Goal: Task Accomplishment & Management: Use online tool/utility

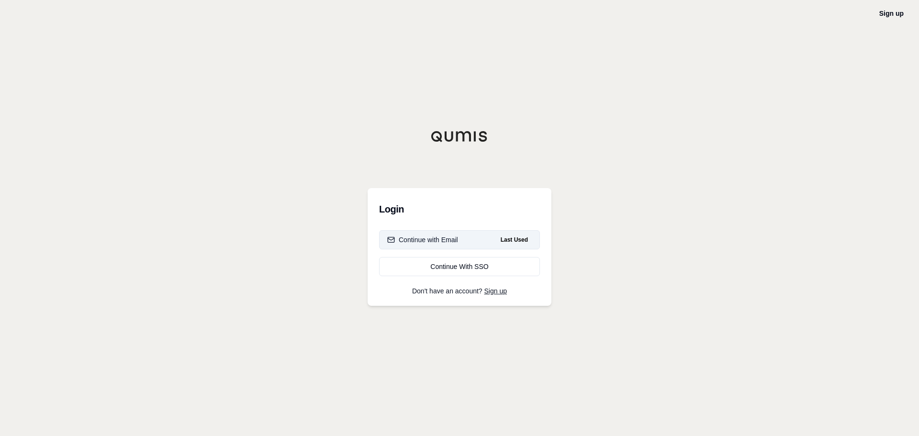
click at [428, 236] on div "Continue with Email" at bounding box center [422, 240] width 71 height 10
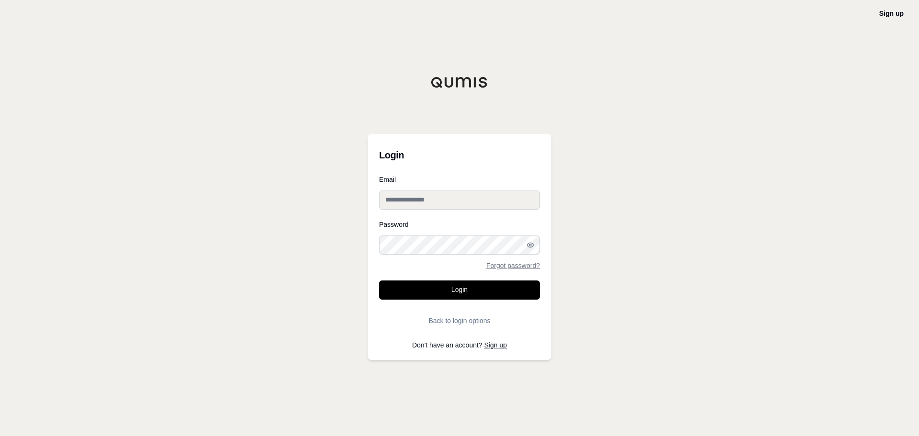
type input "**********"
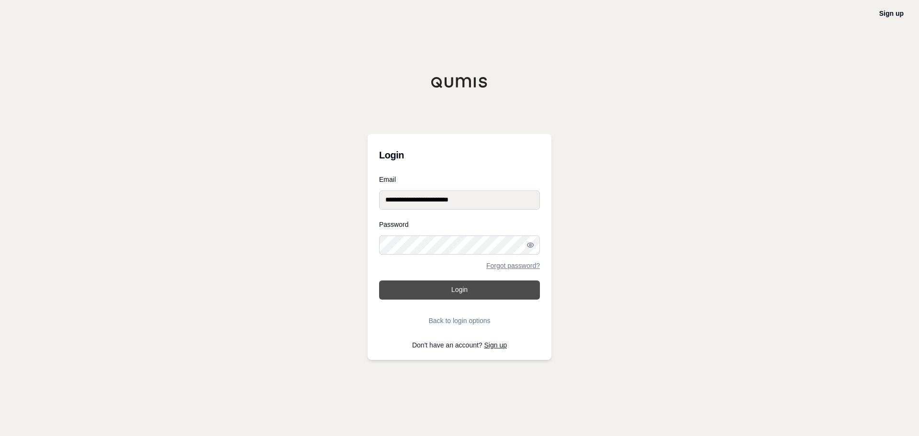
click at [443, 293] on button "Login" at bounding box center [459, 290] width 161 height 19
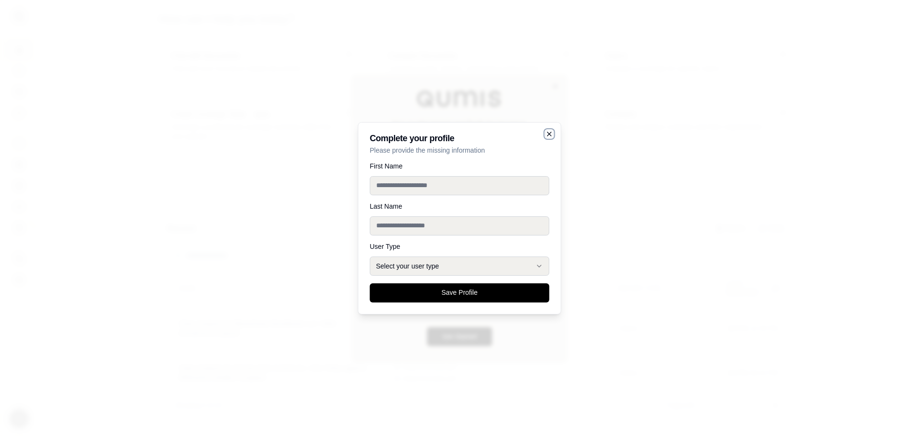
click at [546, 133] on icon "button" at bounding box center [550, 134] width 8 height 8
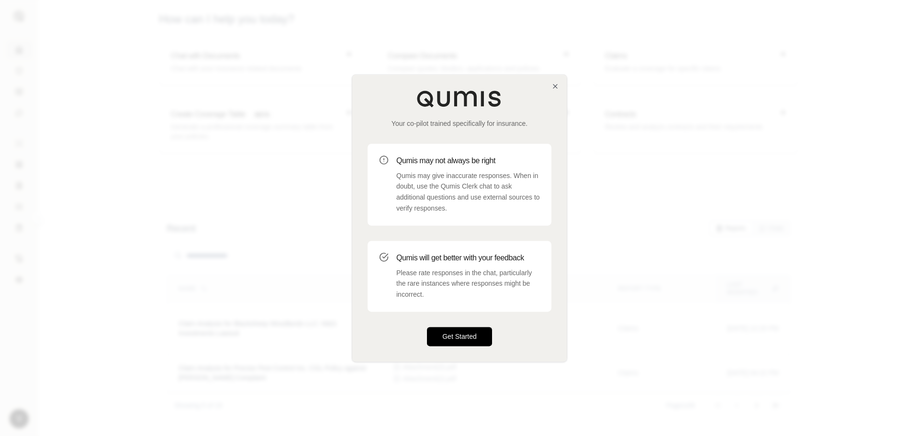
click at [451, 341] on button "Get Started" at bounding box center [459, 336] width 65 height 19
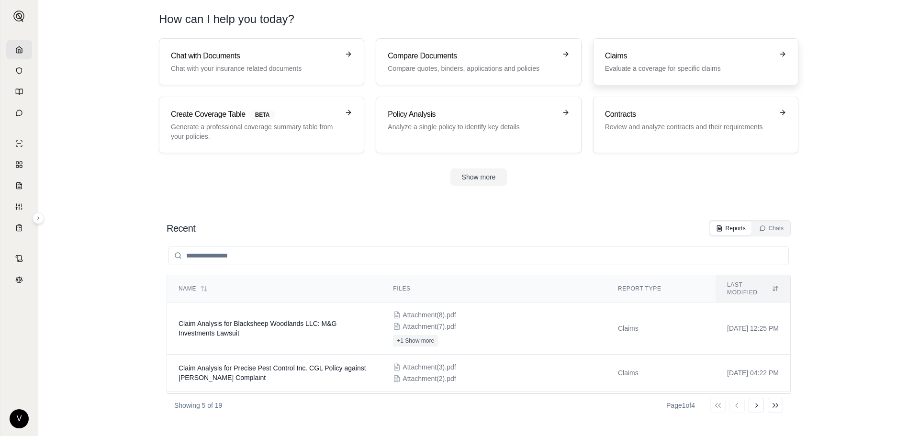
click at [661, 62] on div "Claims Evaluate a coverage for specific claims" at bounding box center [689, 61] width 168 height 23
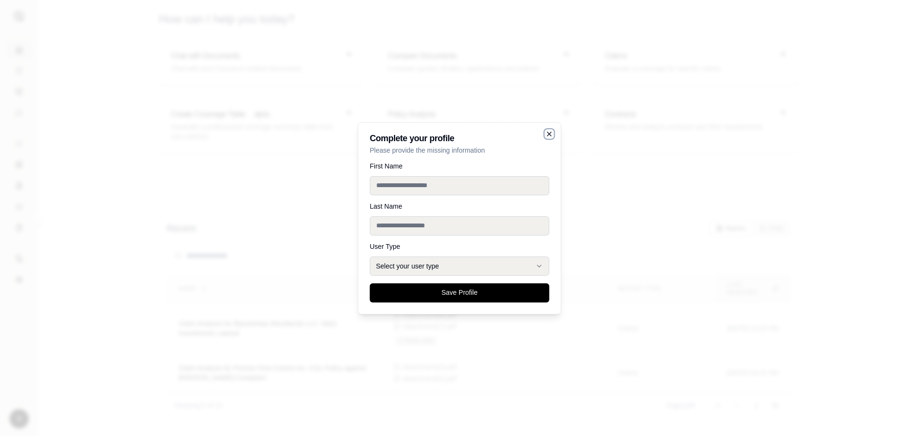
click at [551, 133] on icon "button" at bounding box center [550, 134] width 4 height 4
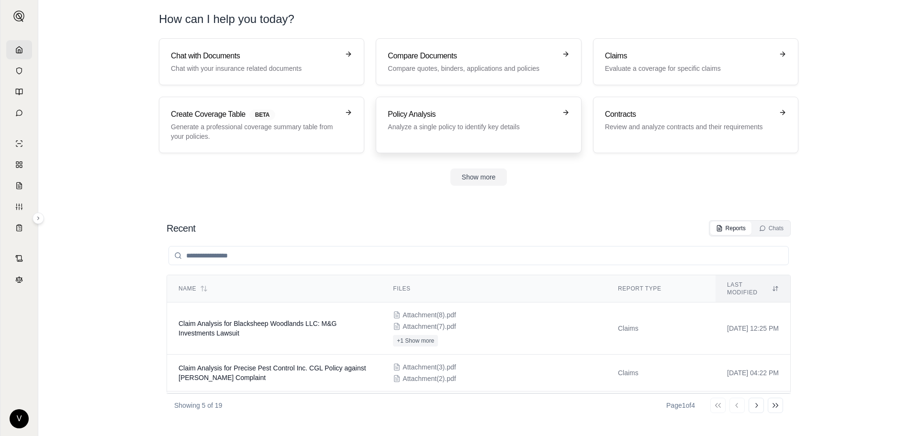
click at [490, 121] on div "Policy Analysis Analyze a single policy to identify key details" at bounding box center [472, 120] width 168 height 23
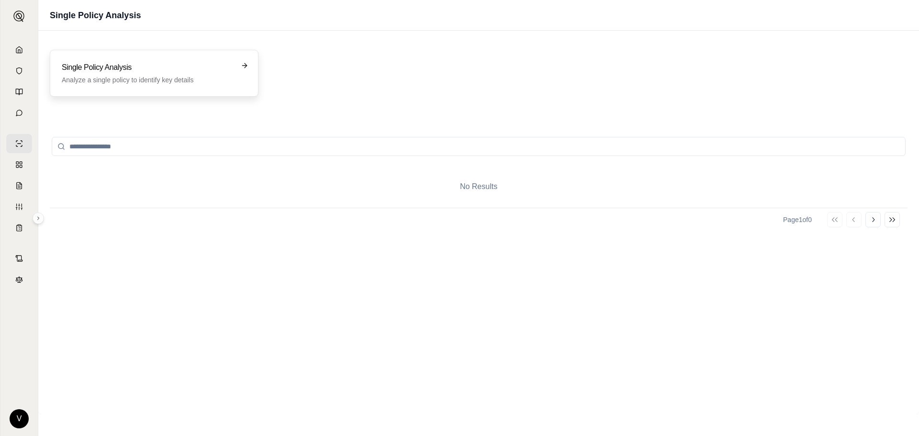
click at [145, 78] on p "Analyze a single policy to identify key details" at bounding box center [147, 80] width 171 height 10
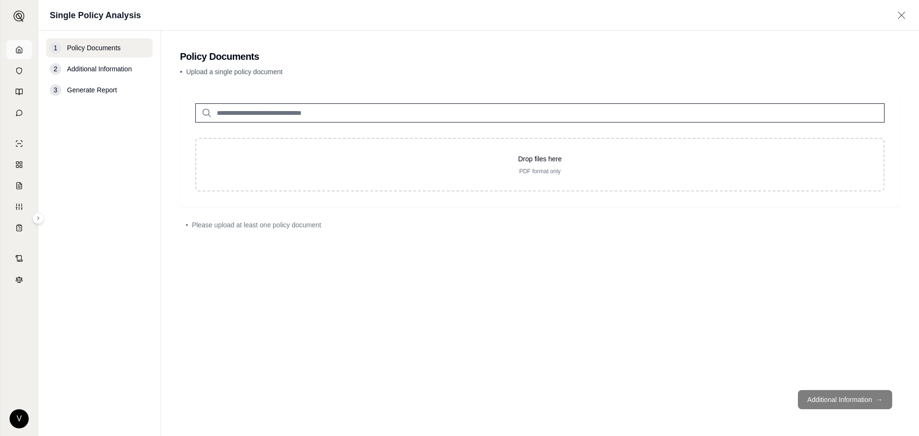
click at [15, 48] on icon at bounding box center [19, 50] width 8 height 8
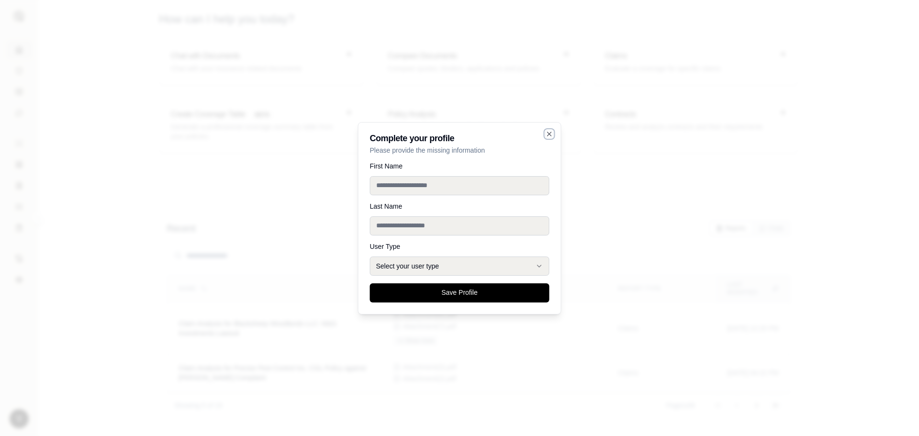
click at [548, 134] on icon "button" at bounding box center [550, 134] width 8 height 8
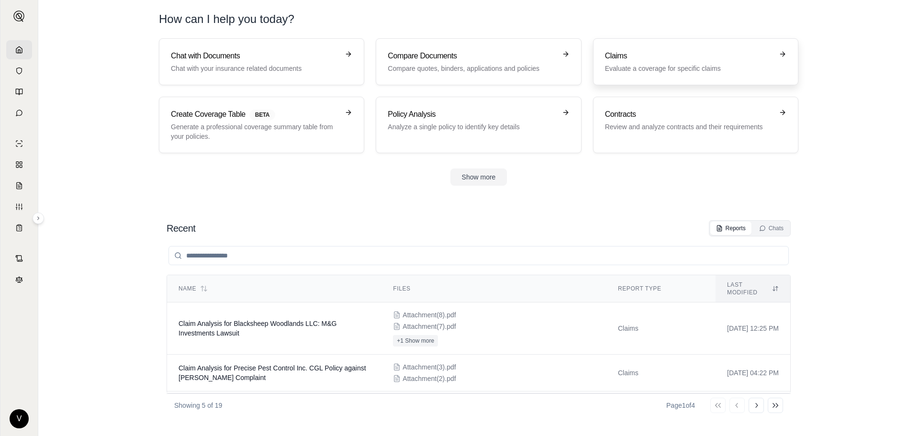
click at [669, 76] on link "Claims Evaluate a coverage for specific claims" at bounding box center [695, 61] width 205 height 47
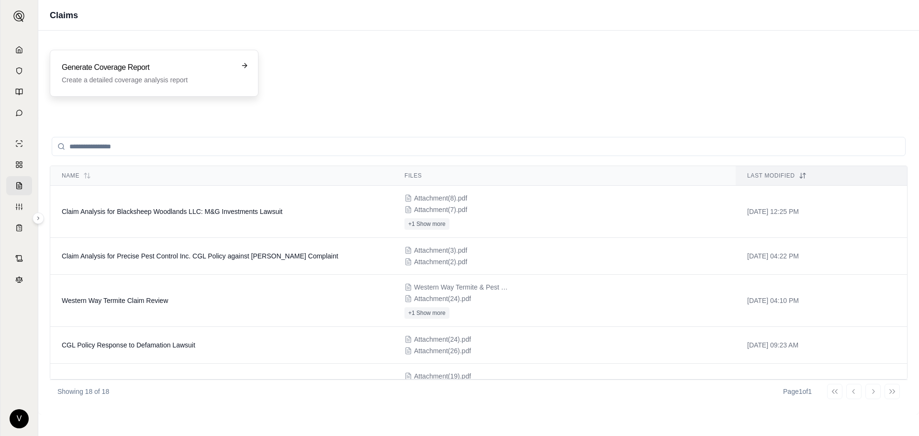
click at [152, 79] on p "Create a detailed coverage analysis report" at bounding box center [147, 80] width 171 height 10
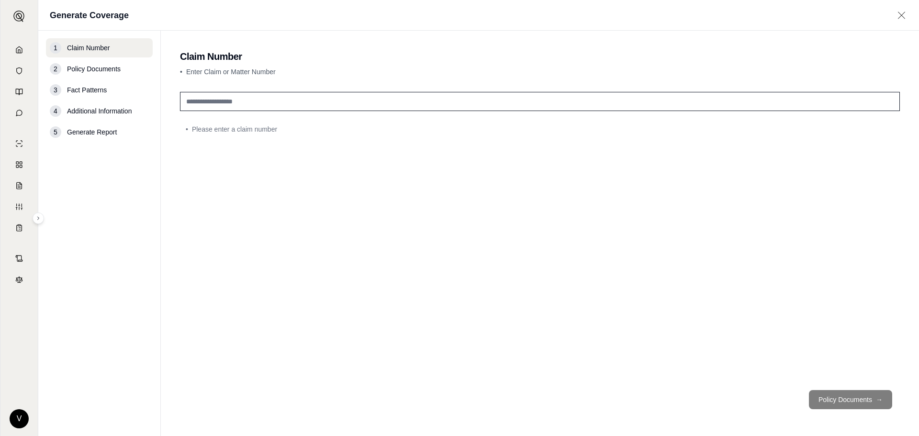
click at [234, 101] on input "text" at bounding box center [540, 101] width 720 height 19
type input "********"
click at [863, 403] on button "Policy Documents →" at bounding box center [850, 399] width 83 height 19
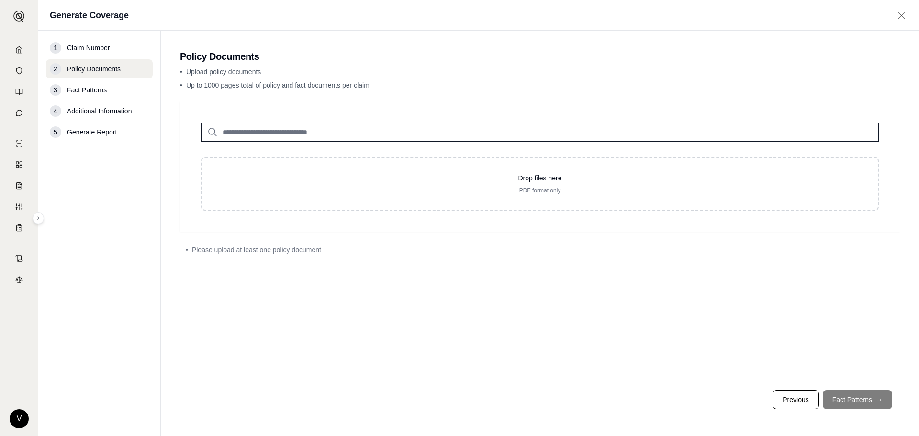
click at [278, 130] on input "search" at bounding box center [540, 132] width 678 height 19
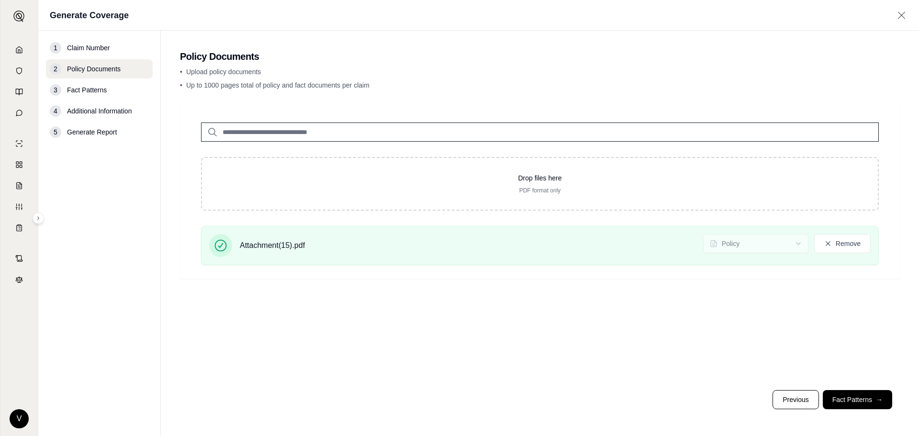
click at [846, 397] on button "Fact Patterns →" at bounding box center [857, 399] width 69 height 19
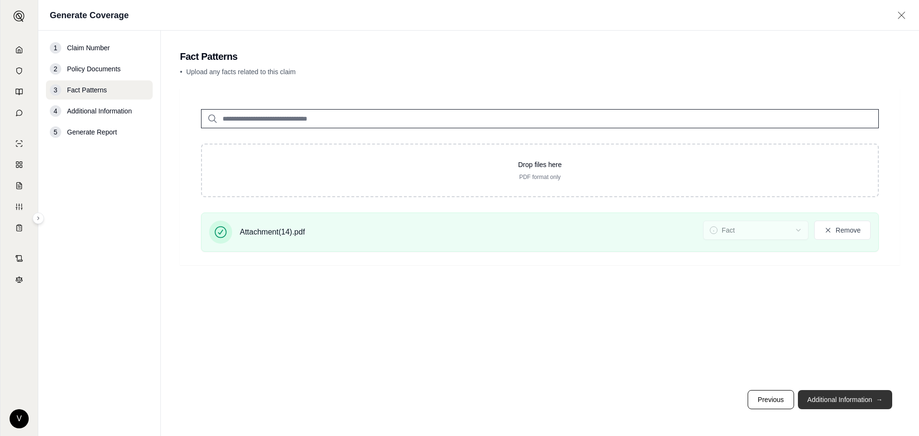
click at [858, 398] on button "Additional Information →" at bounding box center [845, 399] width 94 height 19
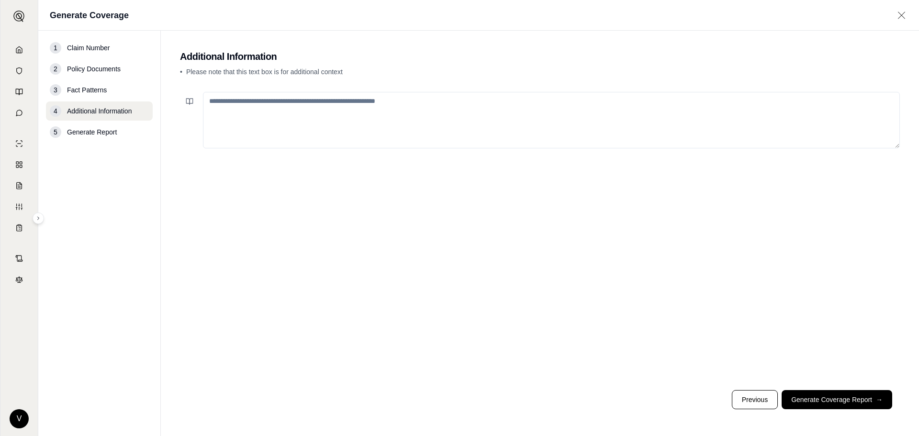
click at [318, 105] on textarea at bounding box center [551, 120] width 697 height 57
paste textarea "**********"
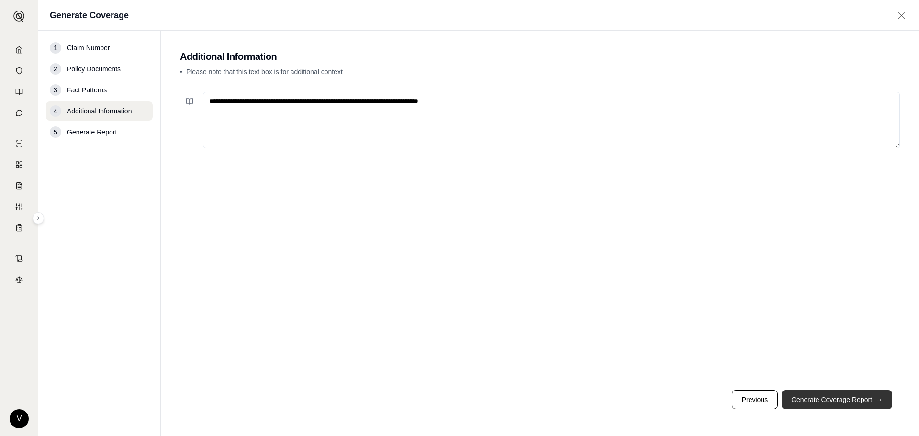
type textarea "**********"
click at [827, 397] on button "Generate Coverage Report →" at bounding box center [837, 399] width 111 height 19
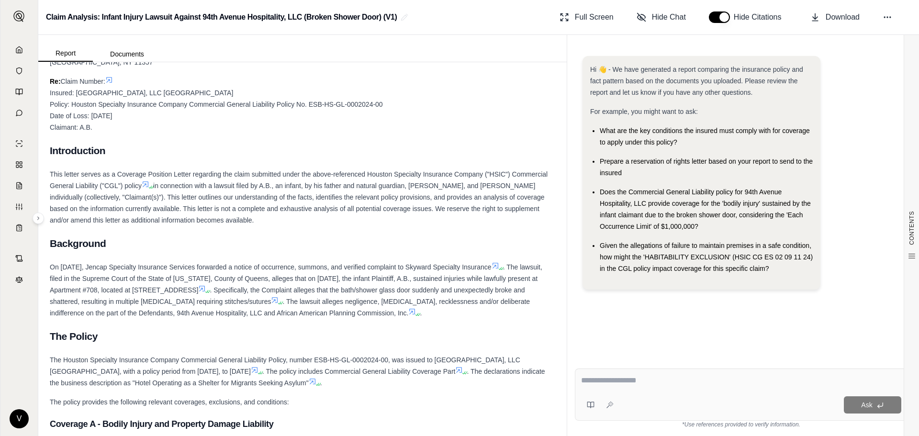
scroll to position [4023, 0]
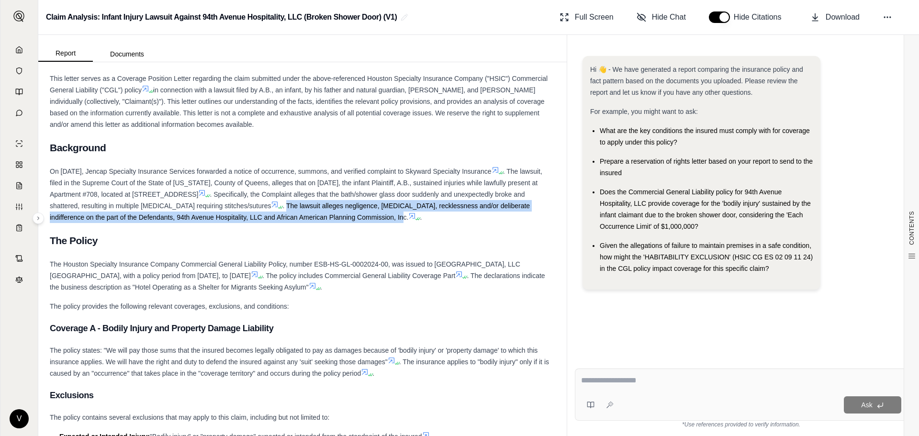
drag, startPoint x: 381, startPoint y: 217, endPoint x: 501, endPoint y: 226, distance: 120.1
click at [501, 221] on span ". The lawsuit alleges negligence, [MEDICAL_DATA], recklessness and/or deliberat…" at bounding box center [290, 211] width 480 height 19
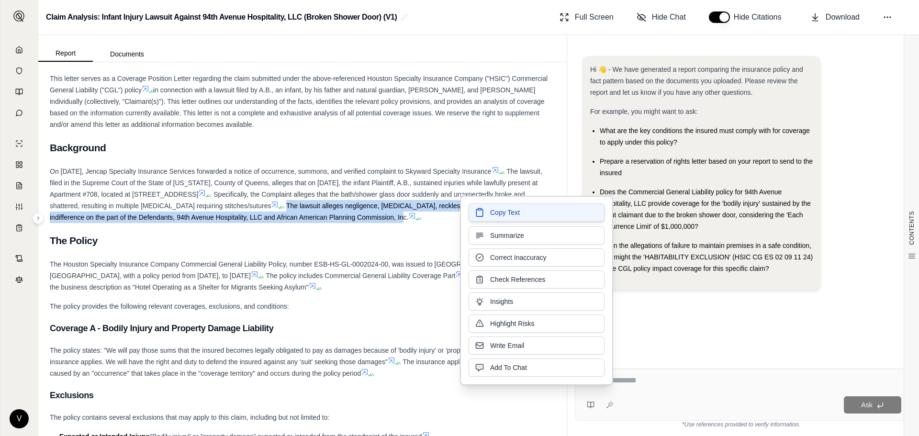
click at [516, 213] on span "Copy Text" at bounding box center [505, 213] width 30 height 10
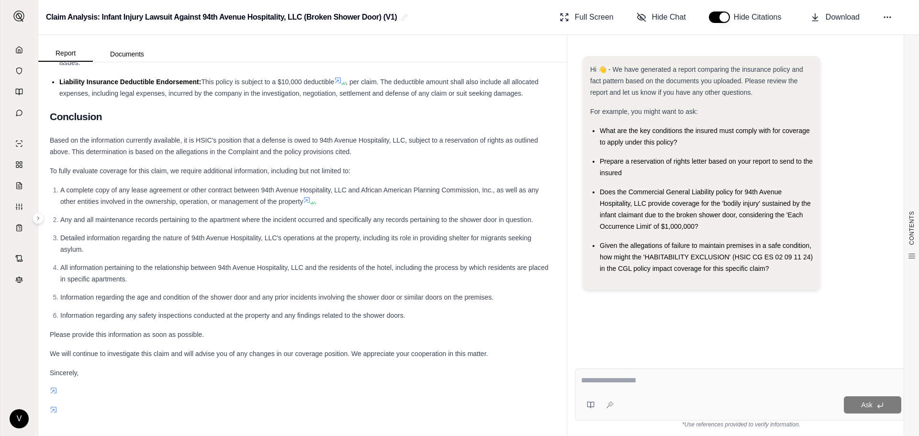
scroll to position [5274, 0]
